Goal: Check status: Check status

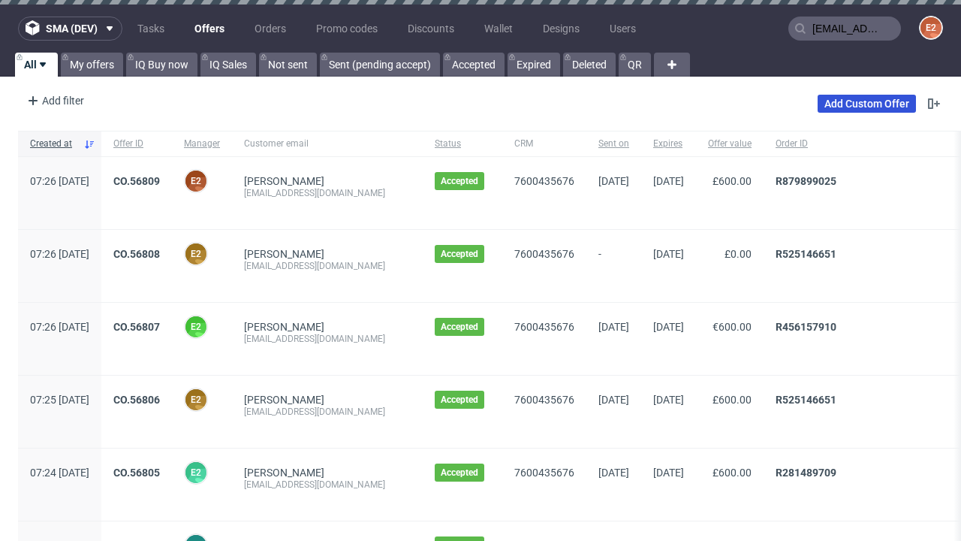
type input "[EMAIL_ADDRESS][DOMAIN_NAME]"
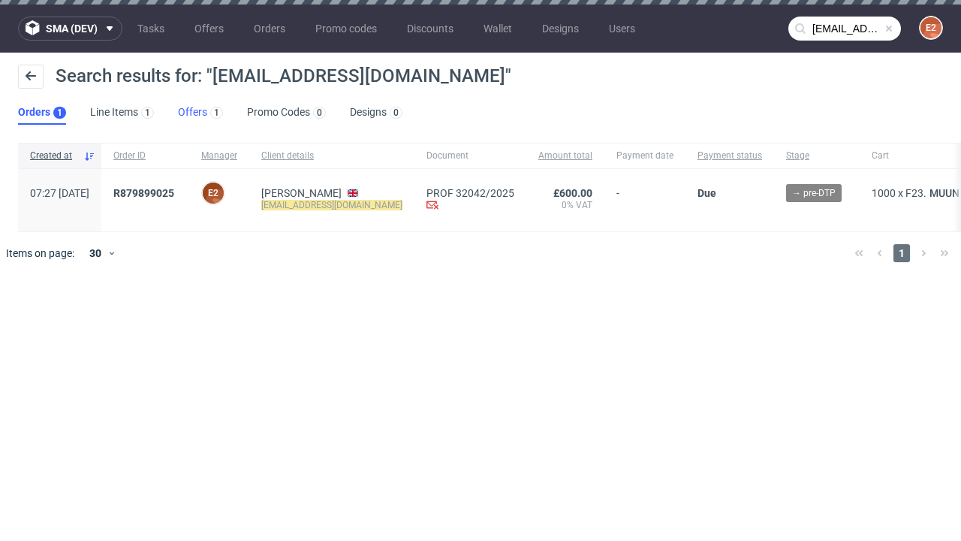
click at [201, 113] on link "Offers 1" at bounding box center [200, 113] width 45 height 24
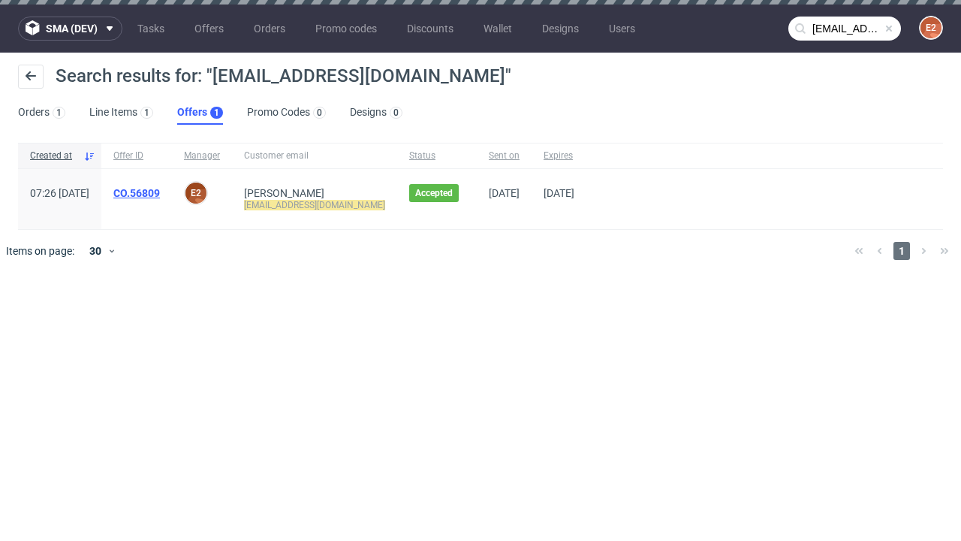
click at [160, 193] on link "CO.56809" at bounding box center [136, 193] width 47 height 12
